Goal: Information Seeking & Learning: Find specific page/section

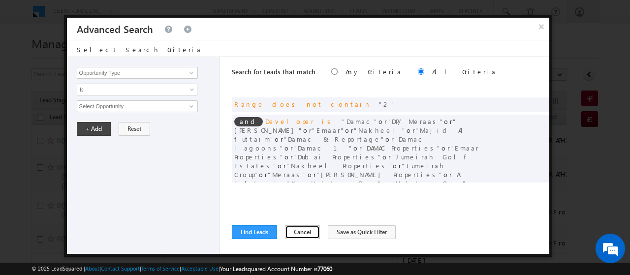
click at [301, 230] on button "Cancel" at bounding box center [302, 232] width 35 height 14
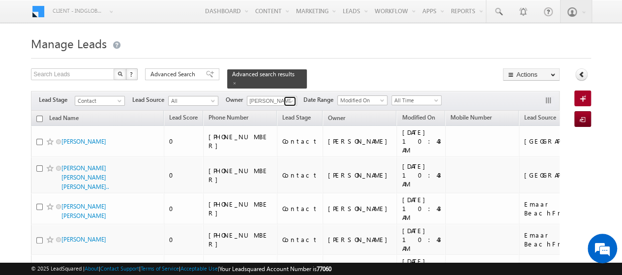
click at [292, 97] on span at bounding box center [291, 101] width 8 height 8
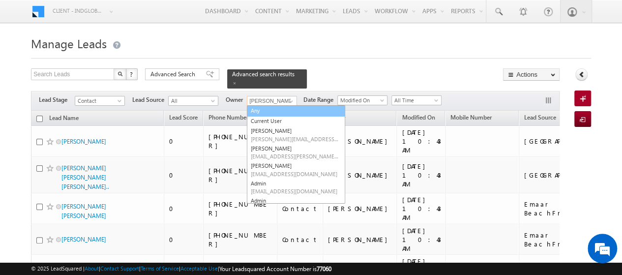
click at [281, 105] on link "Any" at bounding box center [296, 110] width 98 height 11
type input "Any"
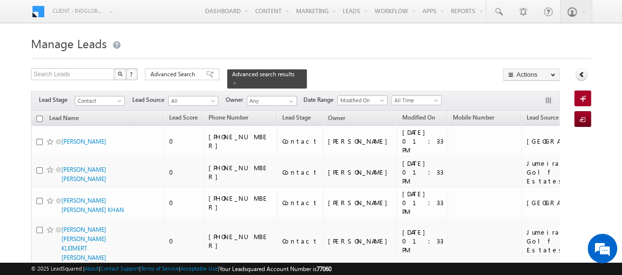
click at [188, 78] on div "Advanced Search" at bounding box center [182, 74] width 74 height 12
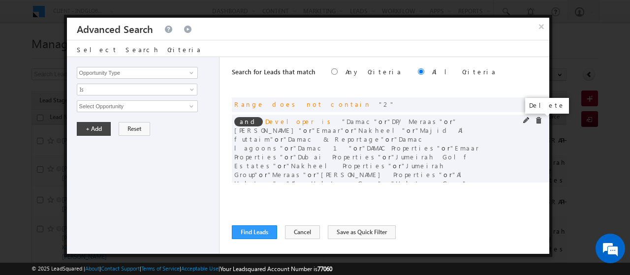
click at [536, 123] on span at bounding box center [538, 120] width 7 height 7
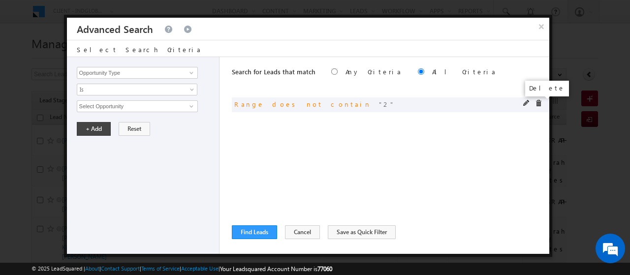
click at [536, 104] on span at bounding box center [538, 103] width 7 height 7
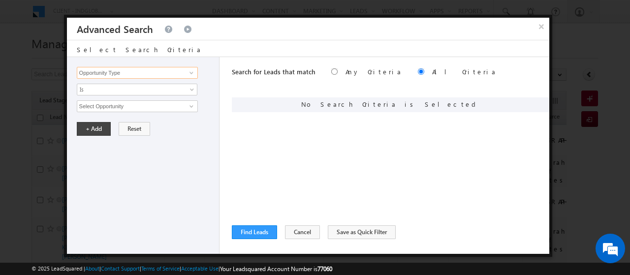
click at [172, 72] on input "Opportunity Type" at bounding box center [137, 73] width 121 height 12
click at [174, 82] on link "Lead Activity" at bounding box center [137, 83] width 121 height 11
type input "Lead Activity"
click at [171, 103] on input "Select Activity" at bounding box center [137, 106] width 121 height 12
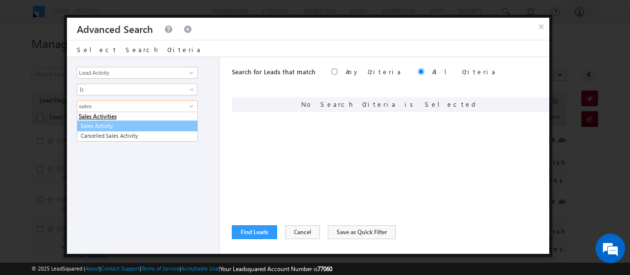
type input "sales"
click at [339, 112] on div "Search for Leads that match Any Criteria All Criteria Note that the current tri…" at bounding box center [390, 155] width 317 height 197
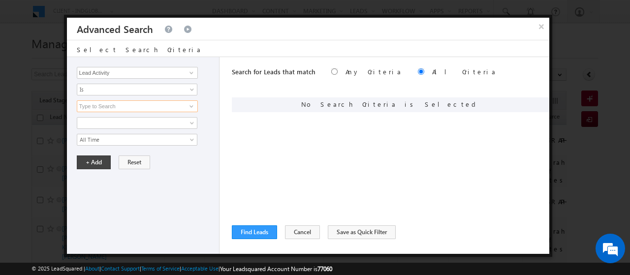
click at [159, 104] on input at bounding box center [137, 106] width 121 height 12
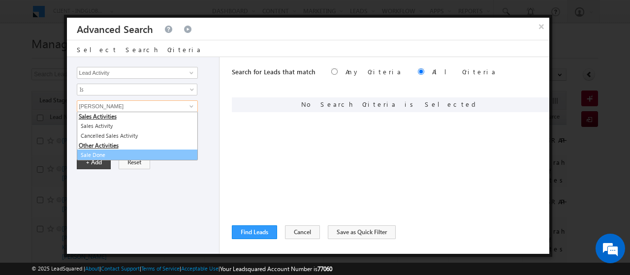
click at [137, 153] on link "Sale Done" at bounding box center [137, 155] width 121 height 11
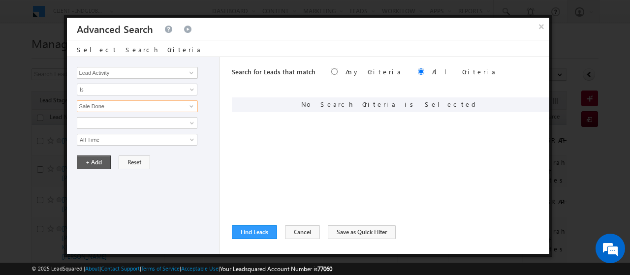
type input "Sale Done"
click at [95, 162] on button "+ Add" at bounding box center [94, 162] width 34 height 14
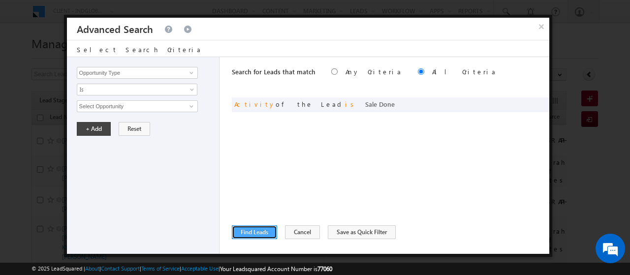
click at [250, 230] on button "Find Leads" at bounding box center [254, 232] width 45 height 14
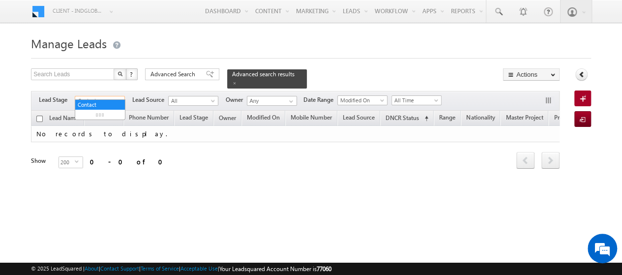
click at [120, 99] on span at bounding box center [121, 103] width 8 height 8
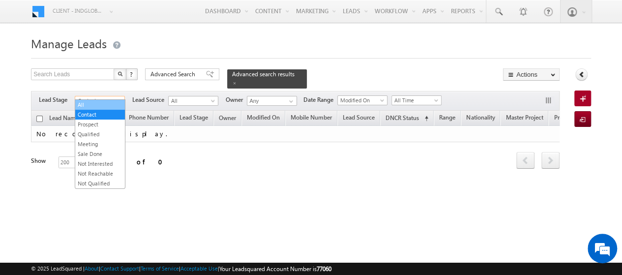
click at [110, 104] on link "All" at bounding box center [100, 104] width 50 height 9
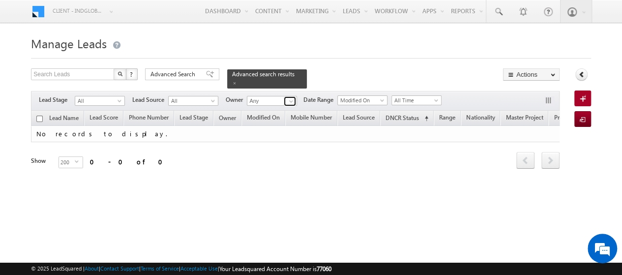
click at [290, 97] on span at bounding box center [291, 101] width 8 height 8
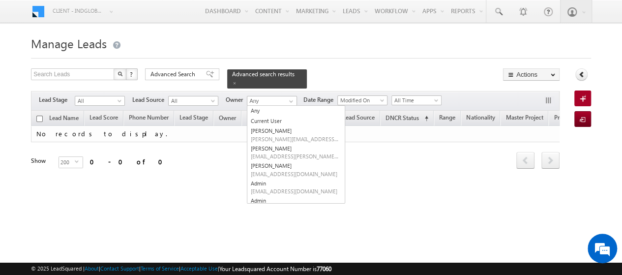
click at [400, 77] on div "Search Leads X ? 0 results found Advanced Search Advanced Search Advanced searc…" at bounding box center [295, 78] width 529 height 20
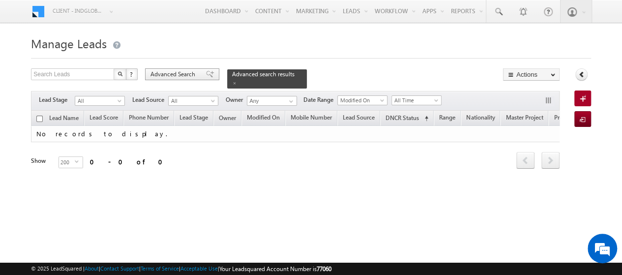
click at [196, 77] on span "Advanced Search" at bounding box center [175, 74] width 48 height 9
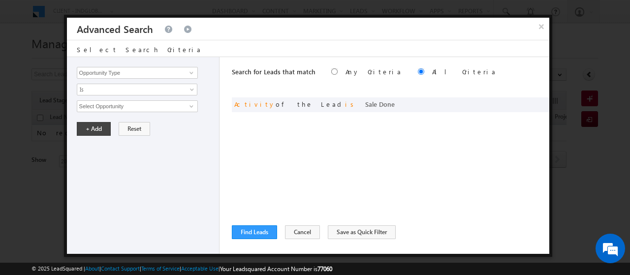
click at [278, 133] on div "Search for Leads that match Any Criteria All Criteria Note that the current tri…" at bounding box center [390, 155] width 317 height 197
click at [301, 231] on button "Cancel" at bounding box center [302, 232] width 35 height 14
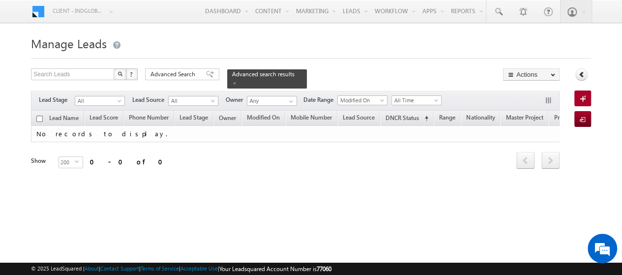
click at [53, 193] on div "Tags × Select at-least one lead to tag... × Close Lead Name Lead Score" at bounding box center [295, 154] width 529 height 86
click at [158, 68] on div "Advanced Search" at bounding box center [182, 74] width 74 height 12
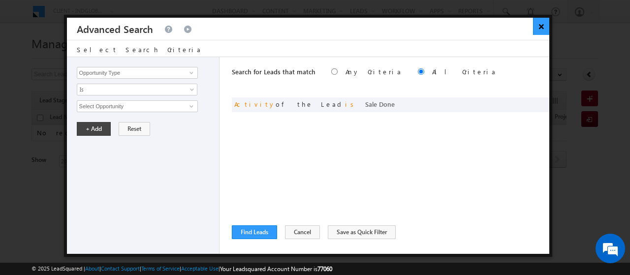
click at [540, 26] on button "×" at bounding box center [541, 26] width 16 height 17
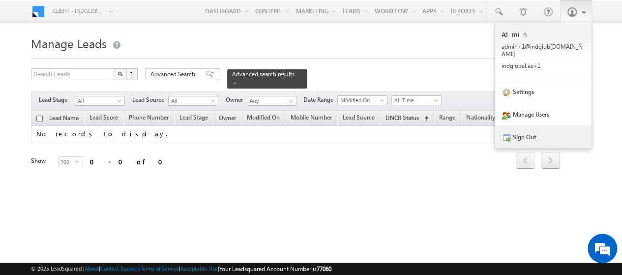
click at [539, 140] on link "Sign Out" at bounding box center [543, 136] width 96 height 23
